Goal: Task Accomplishment & Management: Use online tool/utility

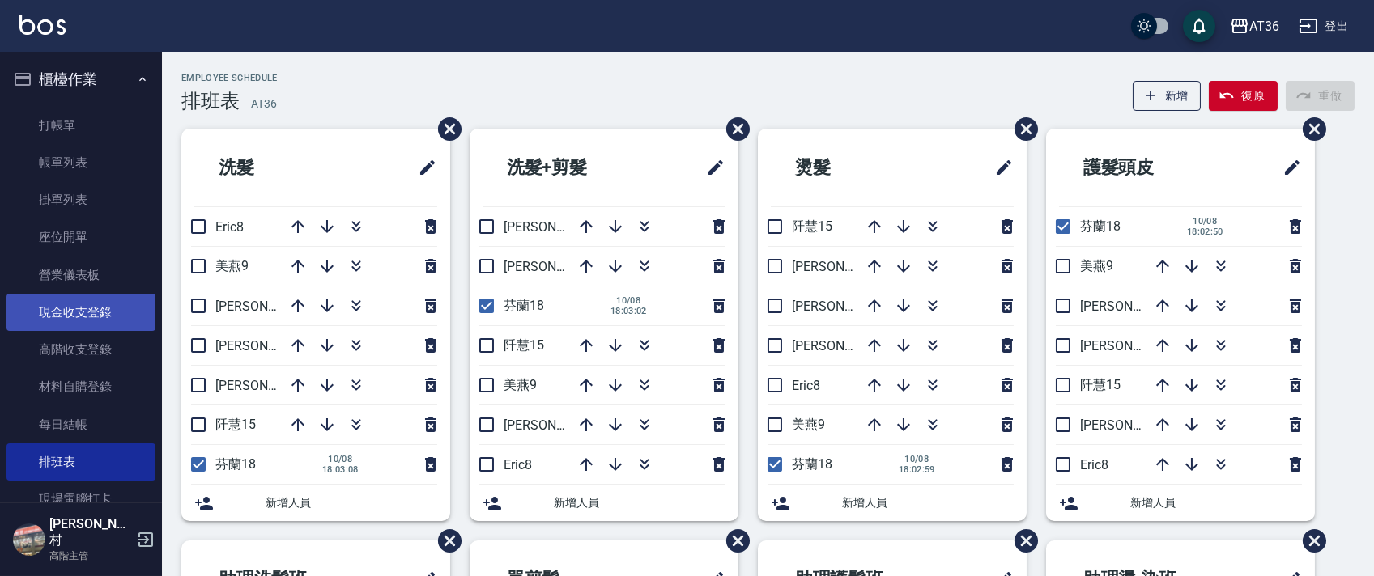
click at [95, 316] on link "現金收支登錄" at bounding box center [80, 312] width 149 height 37
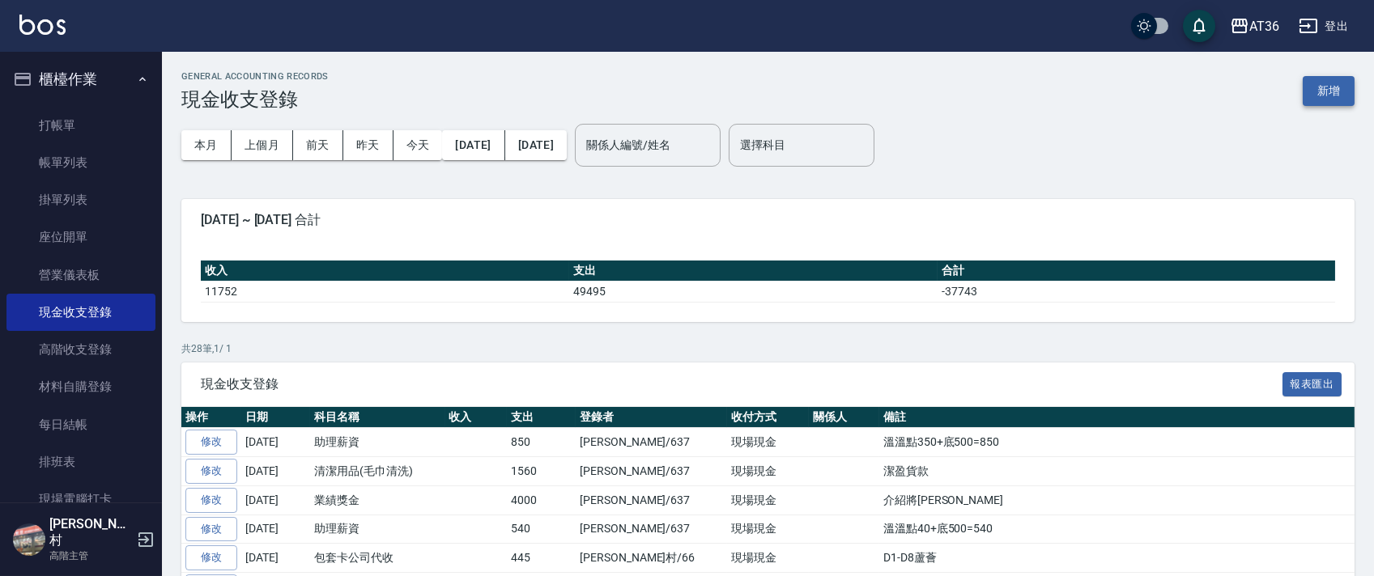
click at [1331, 90] on button "新增" at bounding box center [1328, 91] width 52 height 30
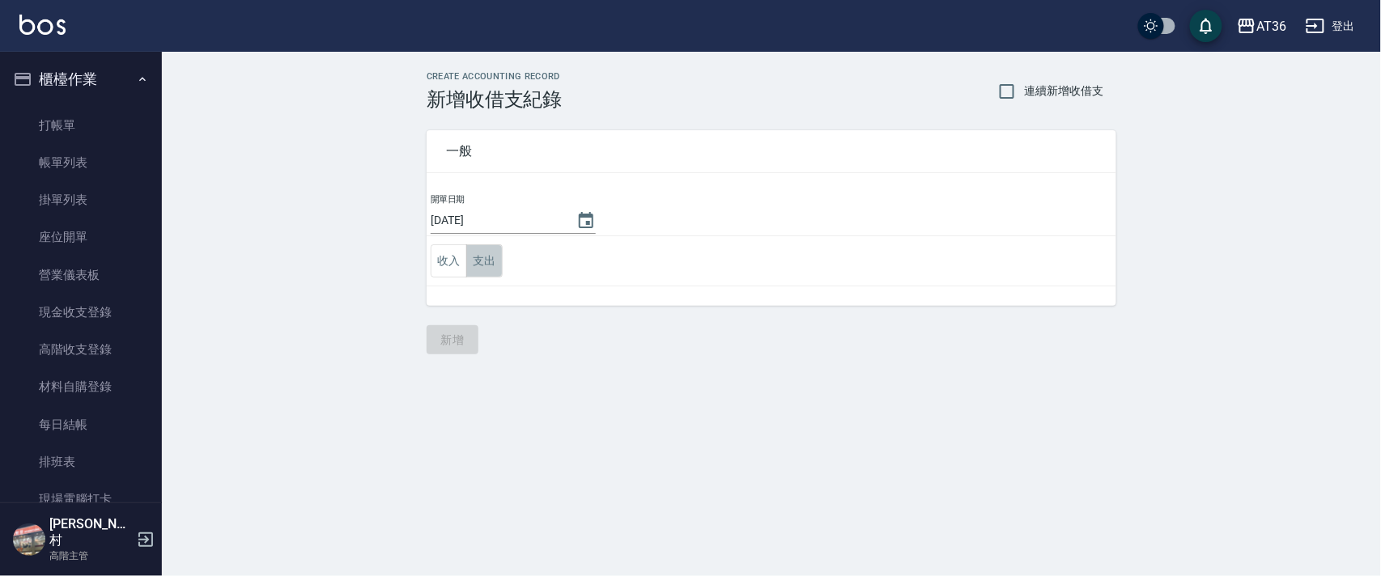
click at [477, 257] on button "支出" at bounding box center [484, 260] width 36 height 33
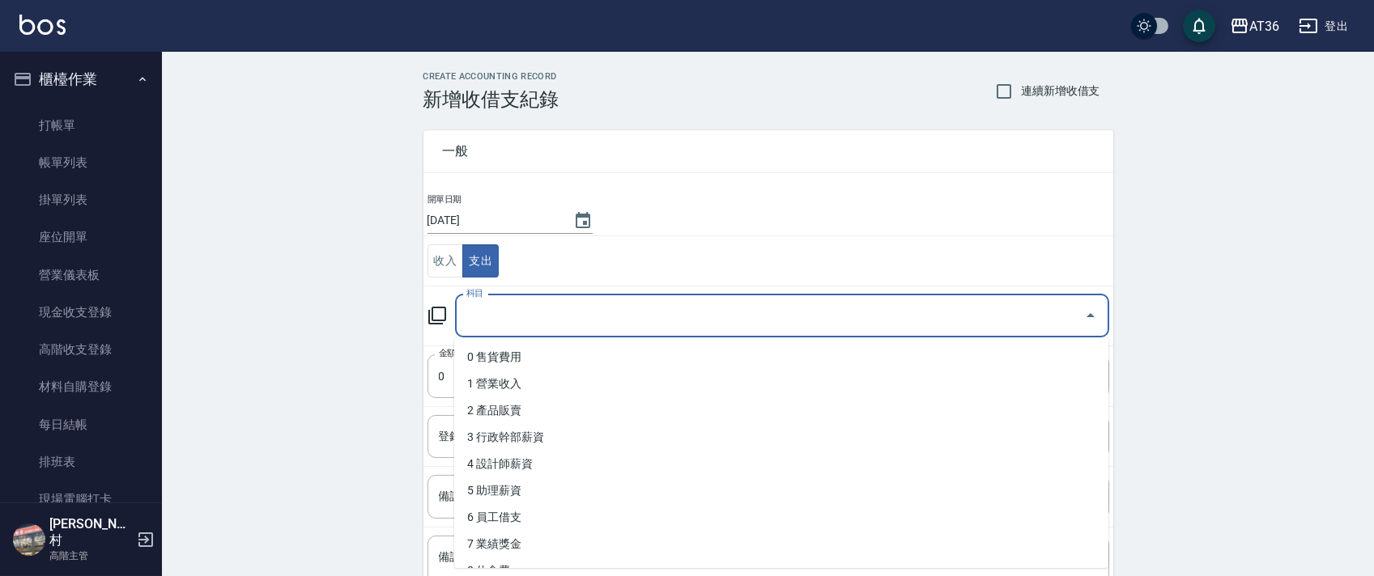
drag, startPoint x: 480, startPoint y: 313, endPoint x: 604, endPoint y: 369, distance: 135.9
click at [480, 314] on div "科目 科目" at bounding box center [782, 316] width 654 height 43
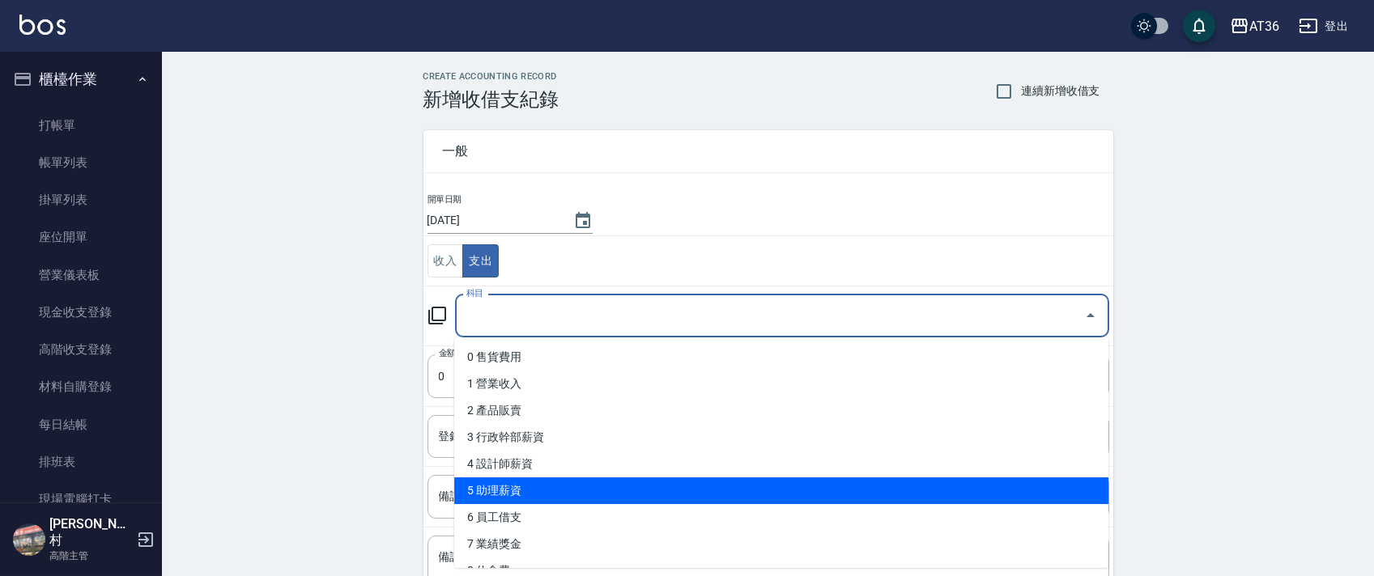
drag, startPoint x: 524, startPoint y: 486, endPoint x: 534, endPoint y: 467, distance: 22.1
click at [526, 482] on li "5 助理薪資" at bounding box center [781, 491] width 654 height 27
type input "5 助理薪資"
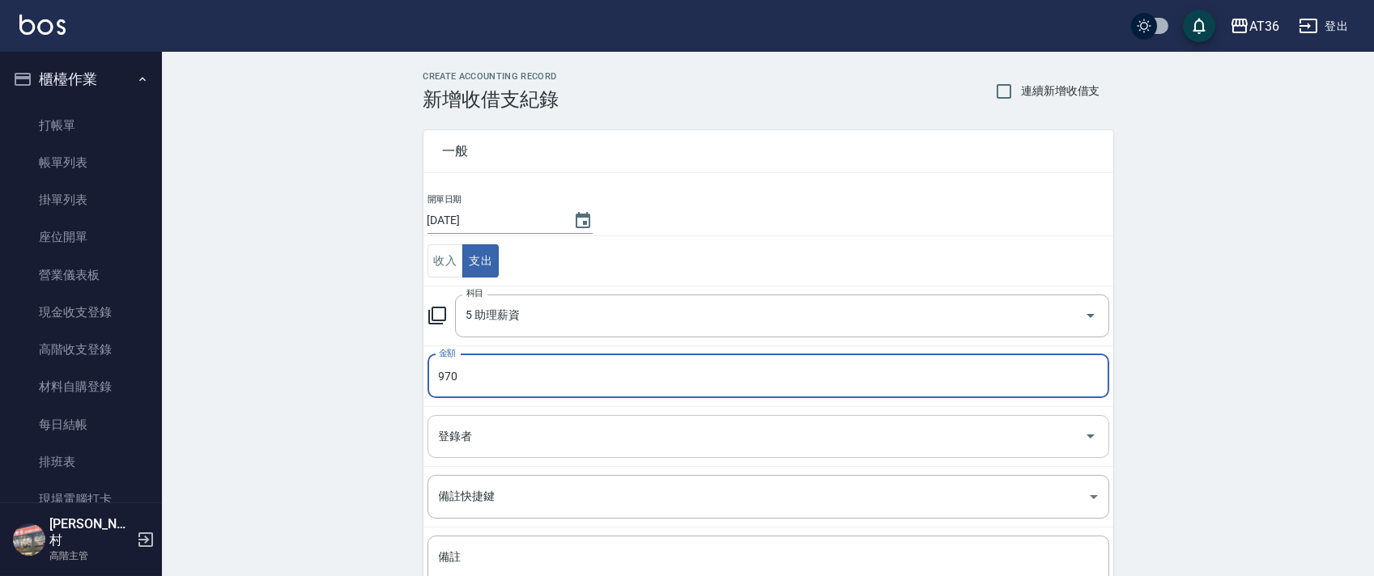
type input "970"
click at [453, 440] on input "登錄者" at bounding box center [756, 437] width 643 height 28
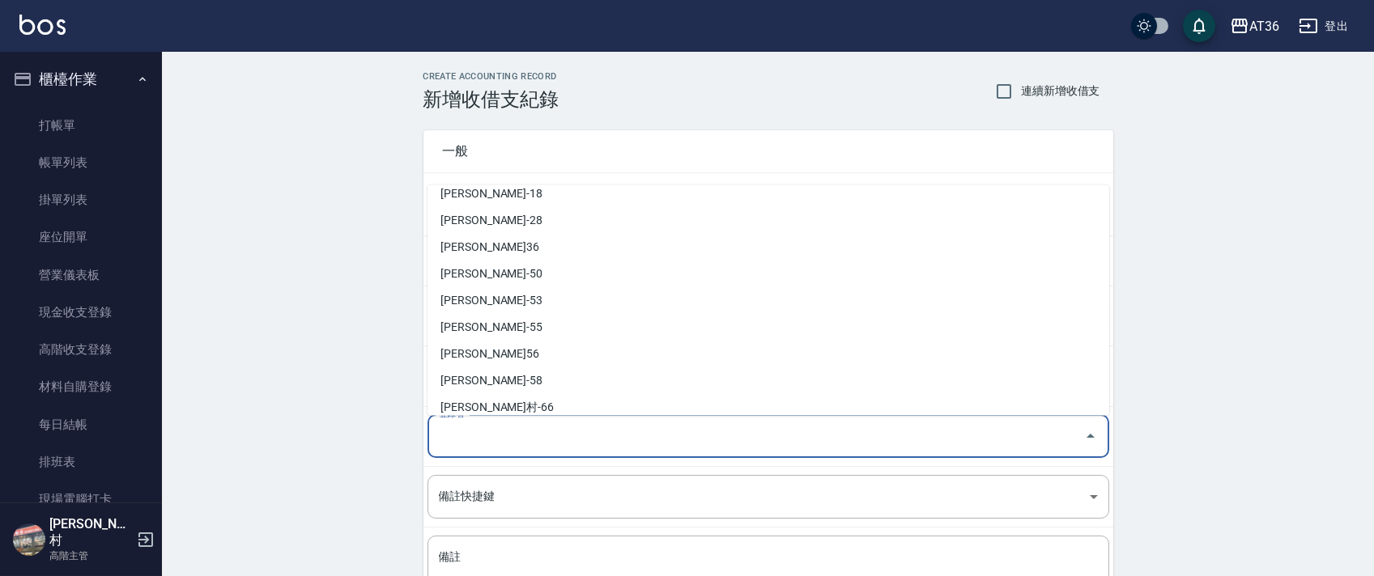
scroll to position [263, 0]
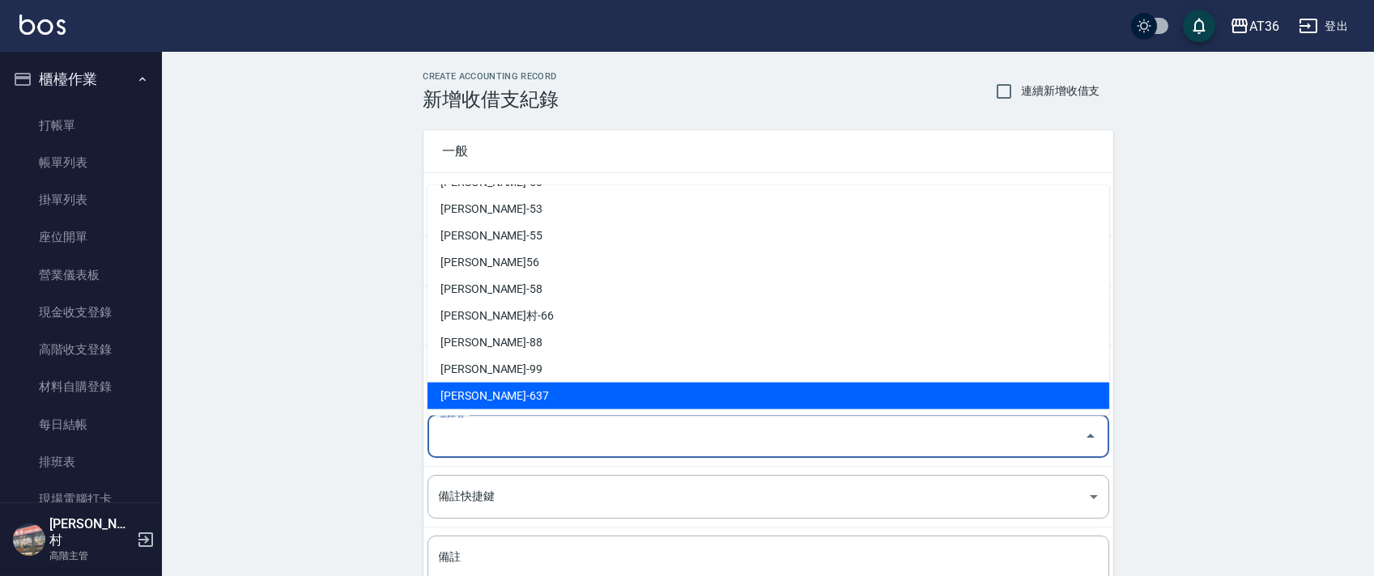
click at [469, 395] on li "[PERSON_NAME]-637" at bounding box center [768, 396] width 682 height 27
type input "[PERSON_NAME]-637"
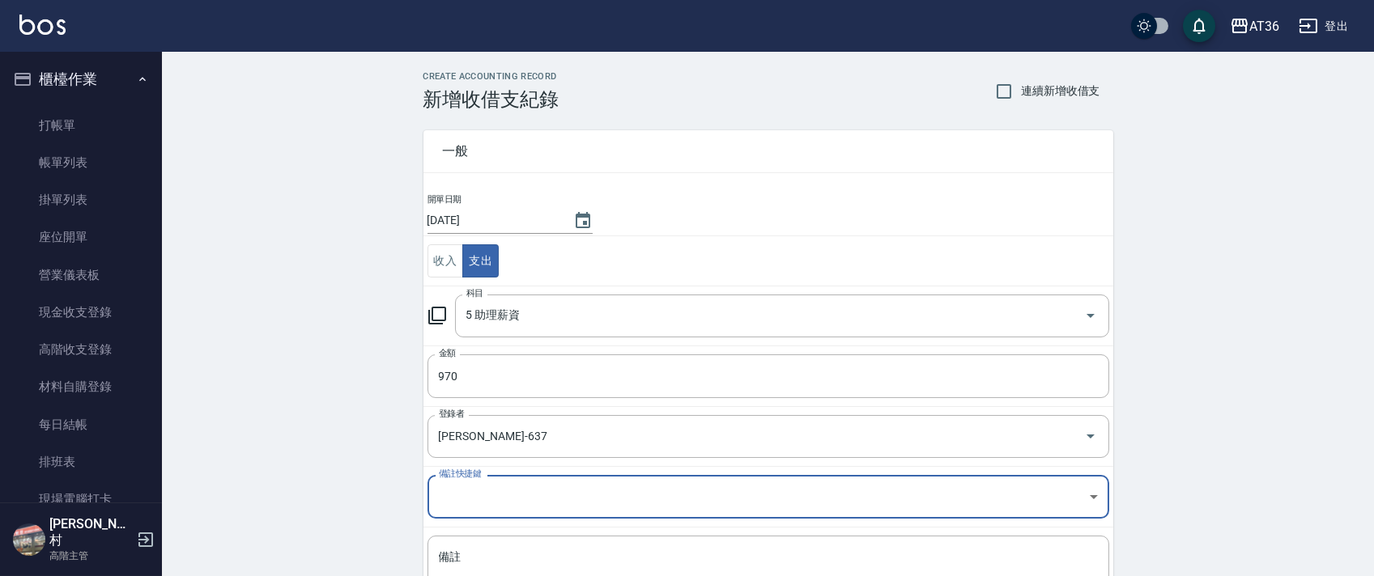
scroll to position [138, 0]
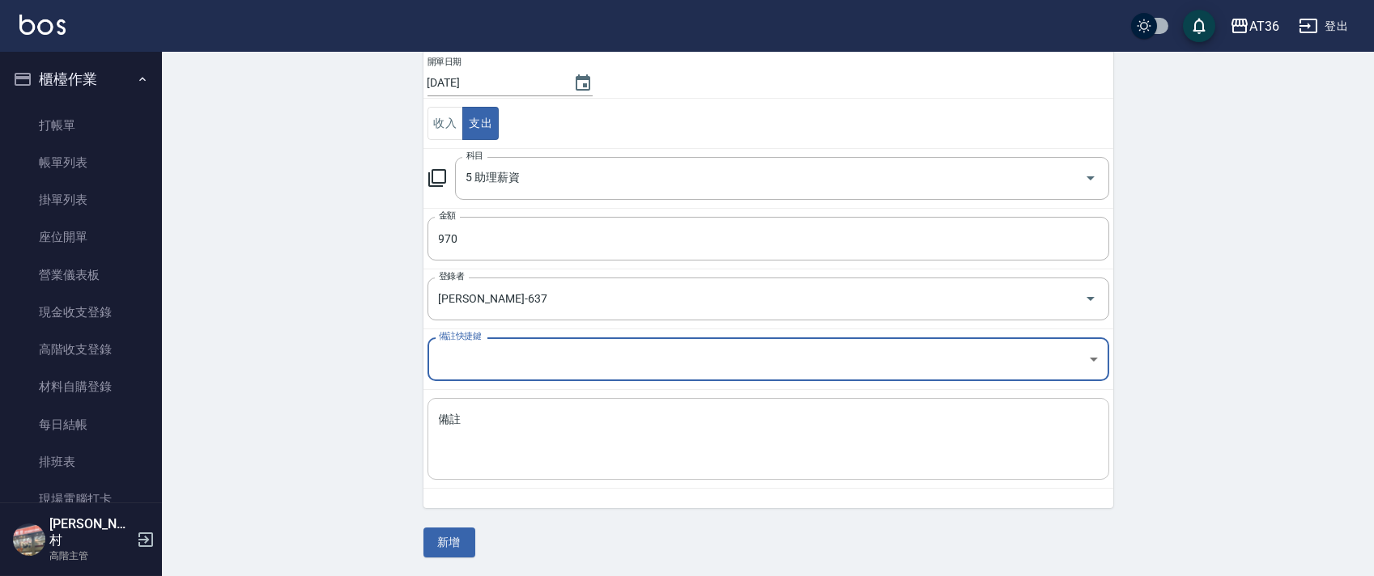
click at [475, 448] on textarea "備註" at bounding box center [768, 439] width 659 height 55
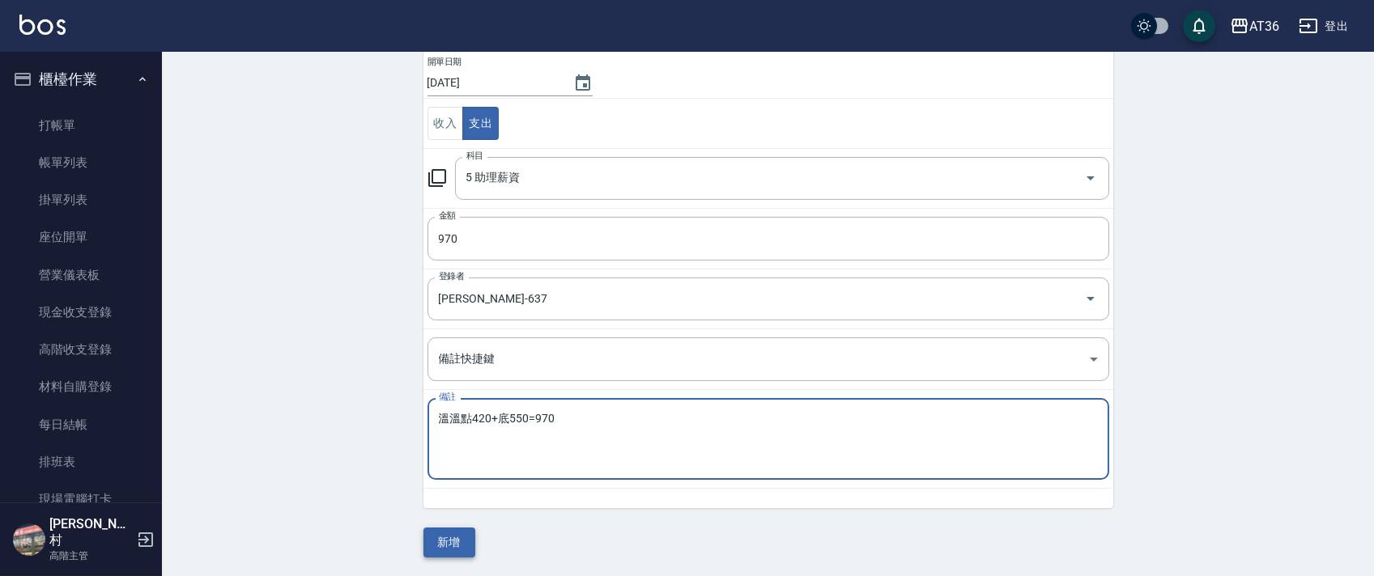
type textarea "溫溫點420+底550=970"
drag, startPoint x: 448, startPoint y: 544, endPoint x: 567, endPoint y: 426, distance: 168.3
click at [449, 544] on button "新增" at bounding box center [449, 543] width 52 height 30
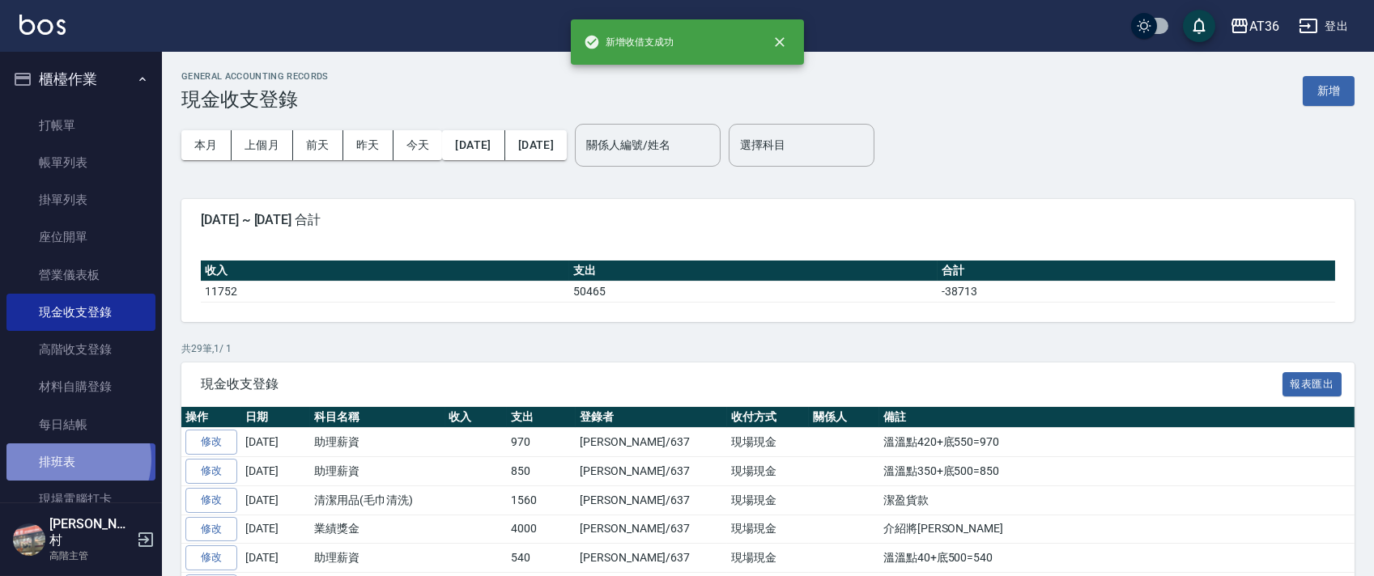
click at [68, 460] on link "排班表" at bounding box center [80, 462] width 149 height 37
